Goal: Information Seeking & Learning: Learn about a topic

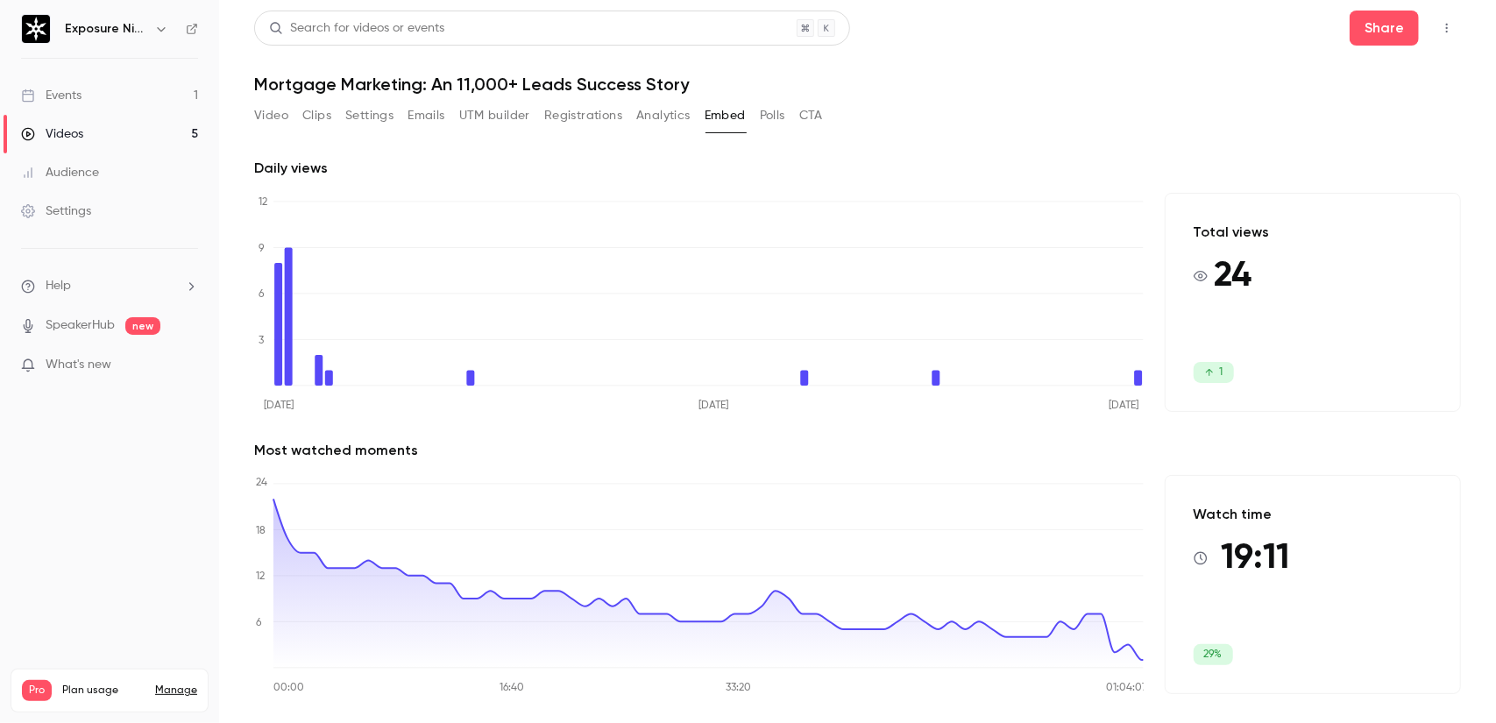
click at [133, 126] on link "Videos 5" at bounding box center [109, 134] width 219 height 39
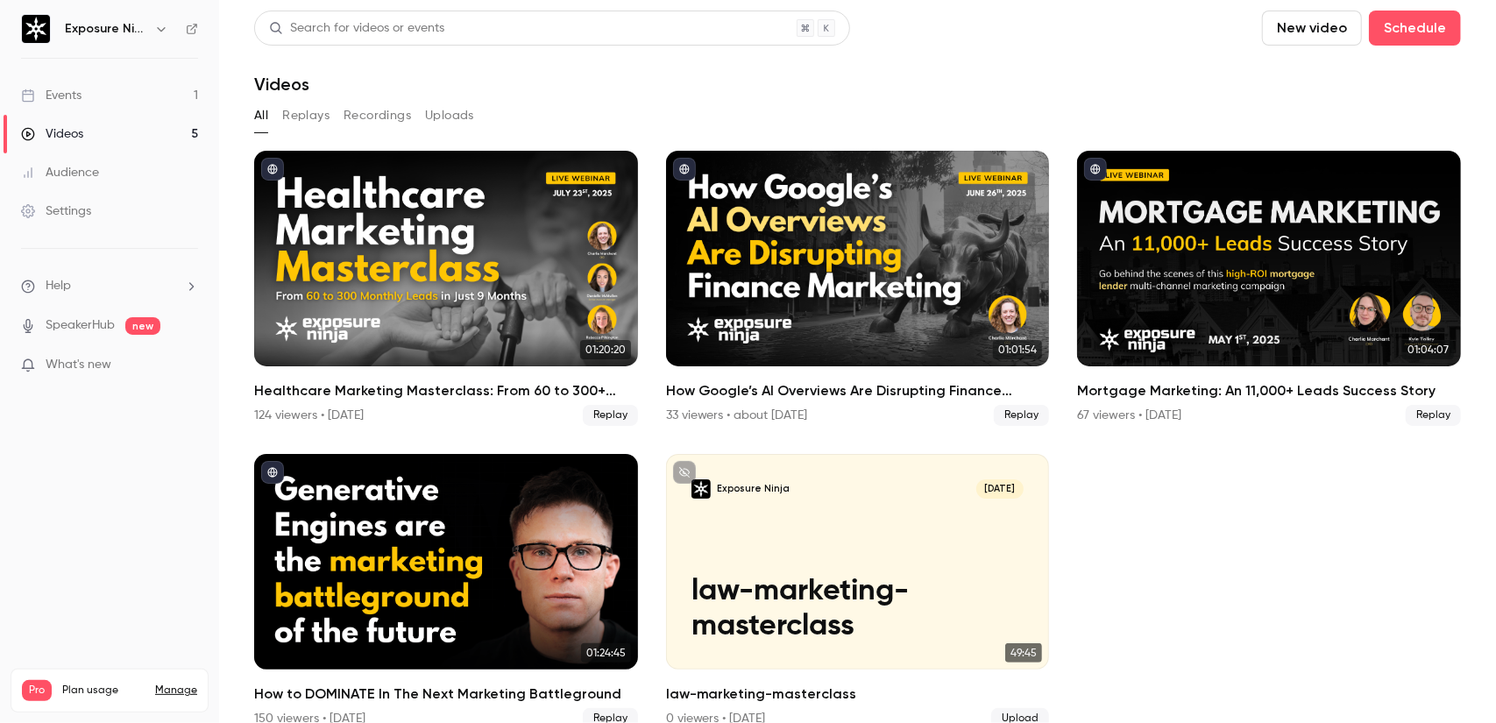
click at [143, 83] on link "Events 1" at bounding box center [109, 95] width 219 height 39
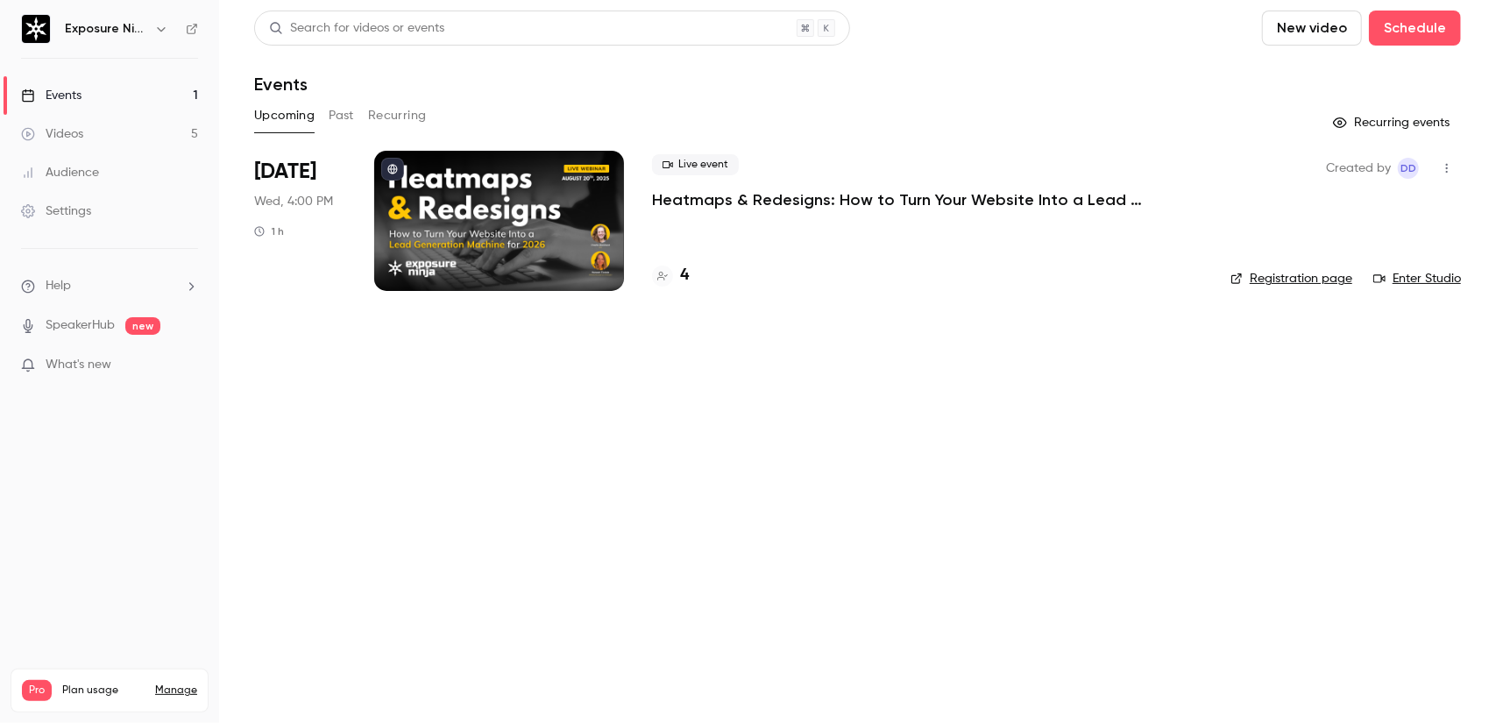
click at [734, 201] on p "Heatmaps & Redesigns: How to Turn Your Website Into a Lead Generation Machine f…" at bounding box center [915, 199] width 526 height 21
